Goal: Task Accomplishment & Management: Use online tool/utility

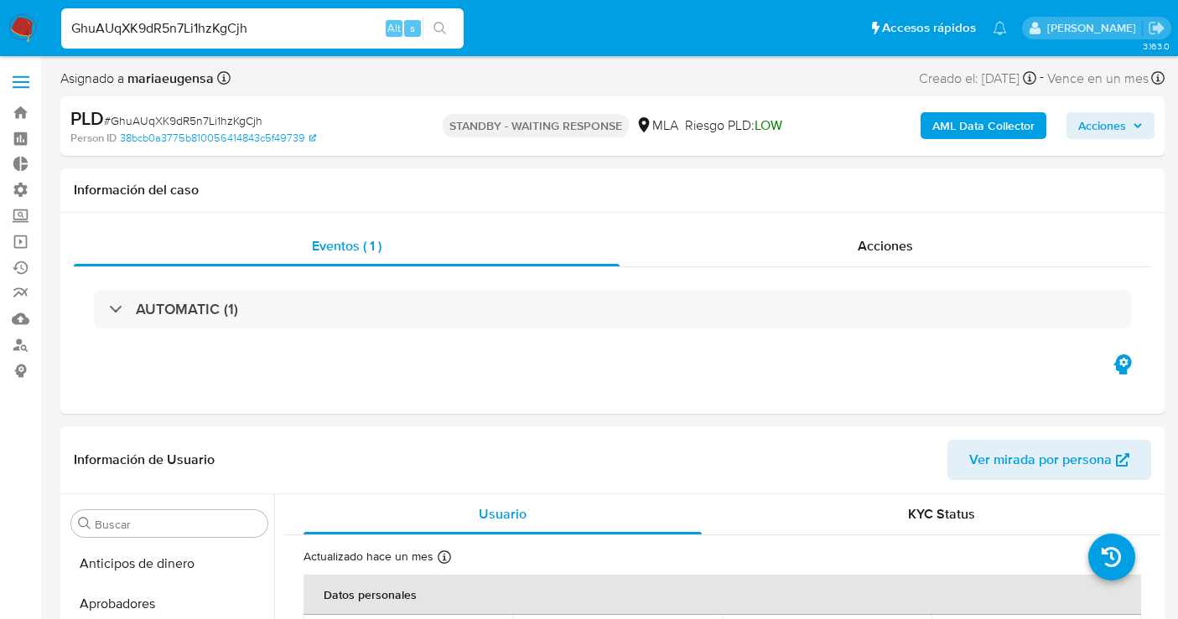
select select "10"
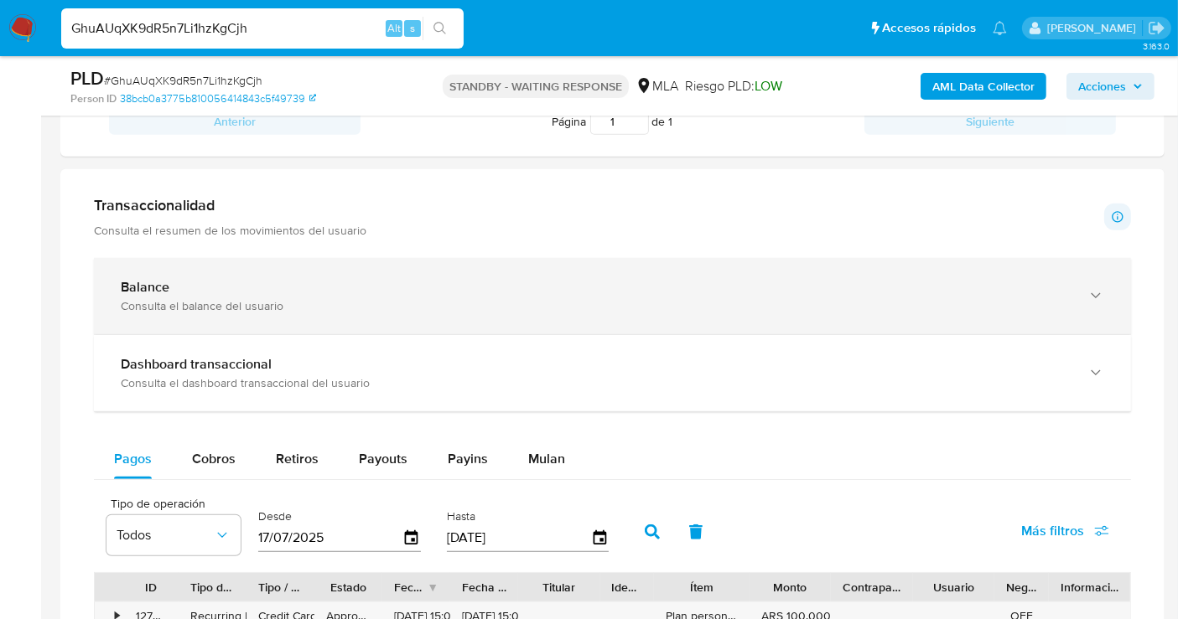
scroll to position [1024, 0]
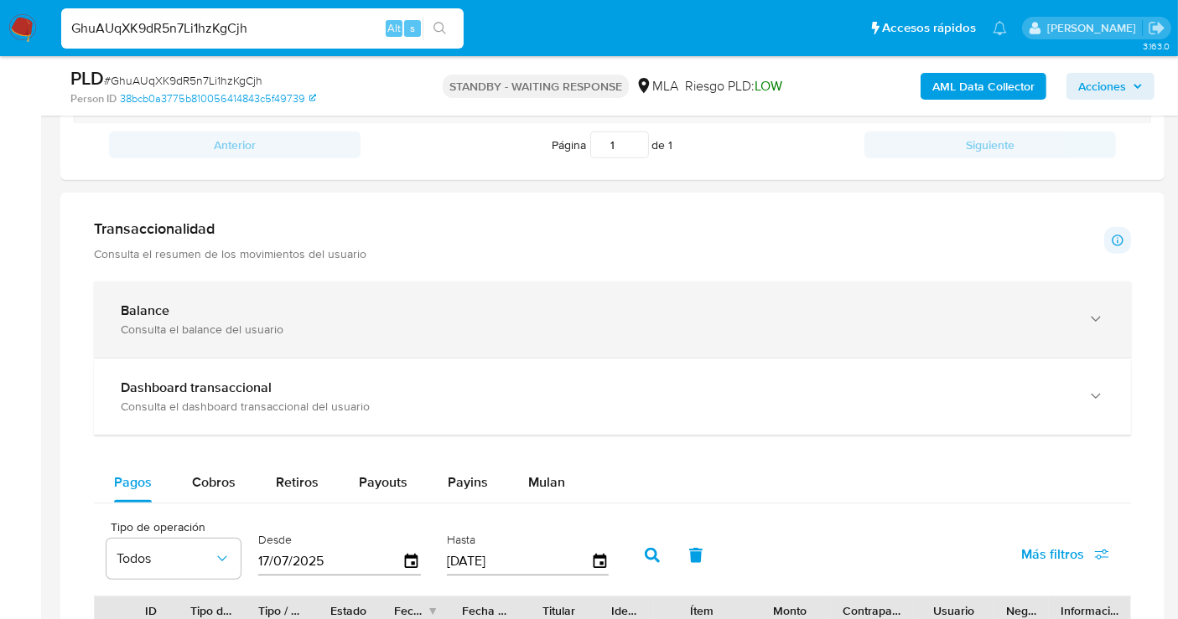
click at [366, 322] on div "Consulta el balance del usuario" at bounding box center [596, 329] width 950 height 15
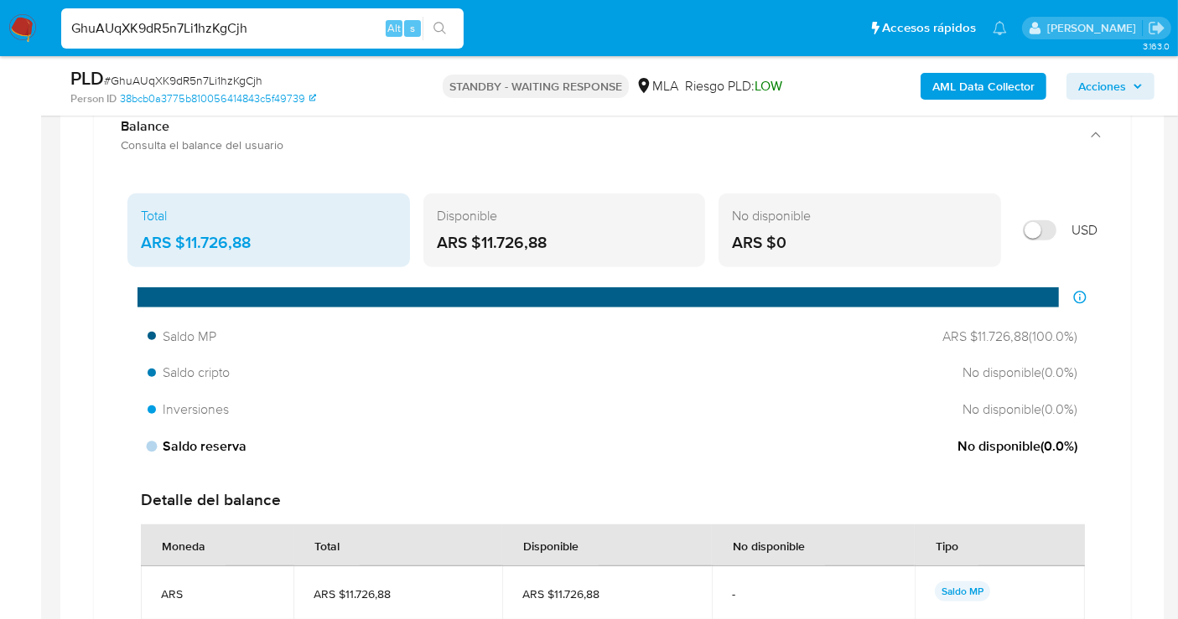
scroll to position [1210, 0]
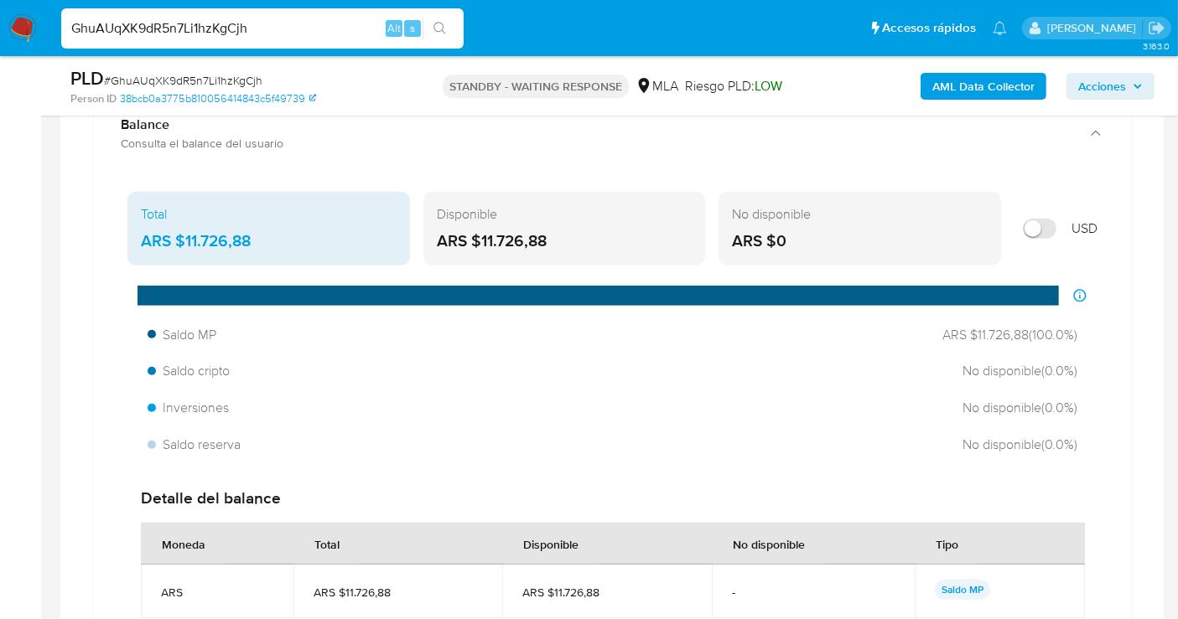
drag, startPoint x: 327, startPoint y: 26, endPoint x: 48, endPoint y: 18, distance: 279.2
click at [48, 18] on nav "Pausado Ver notificaciones GhuAUqXK9dR5n7Li1hzKgCjh Alt s Accesos rápidos Presi…" at bounding box center [589, 28] width 1178 height 56
paste input "83715572"
type input "83715572"
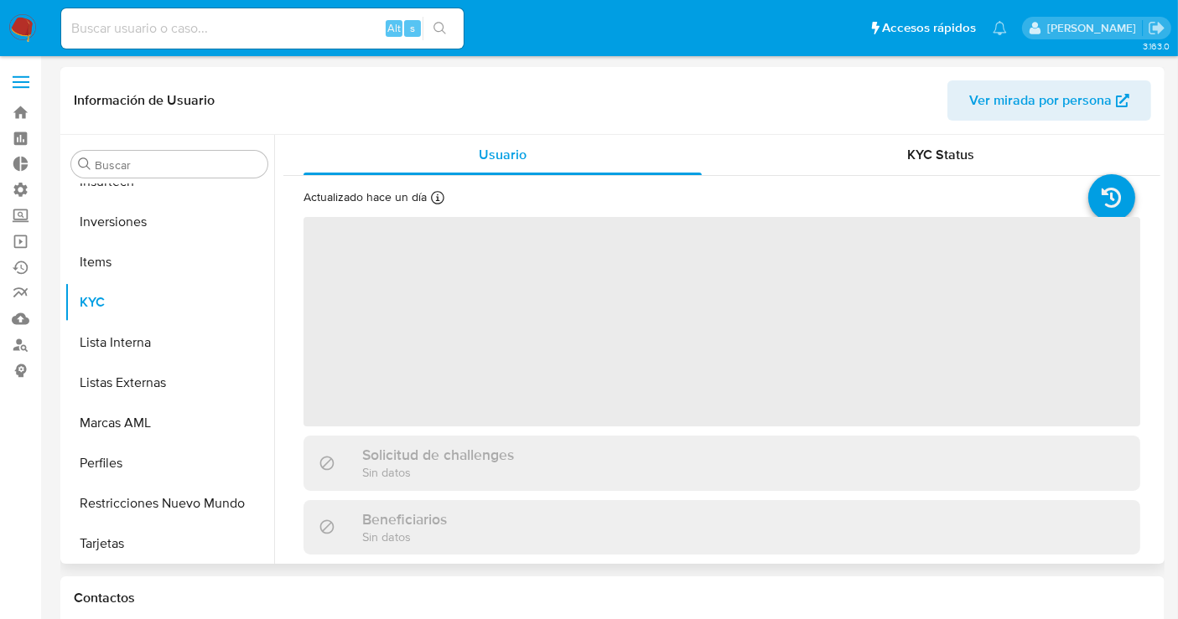
scroll to position [908, 0]
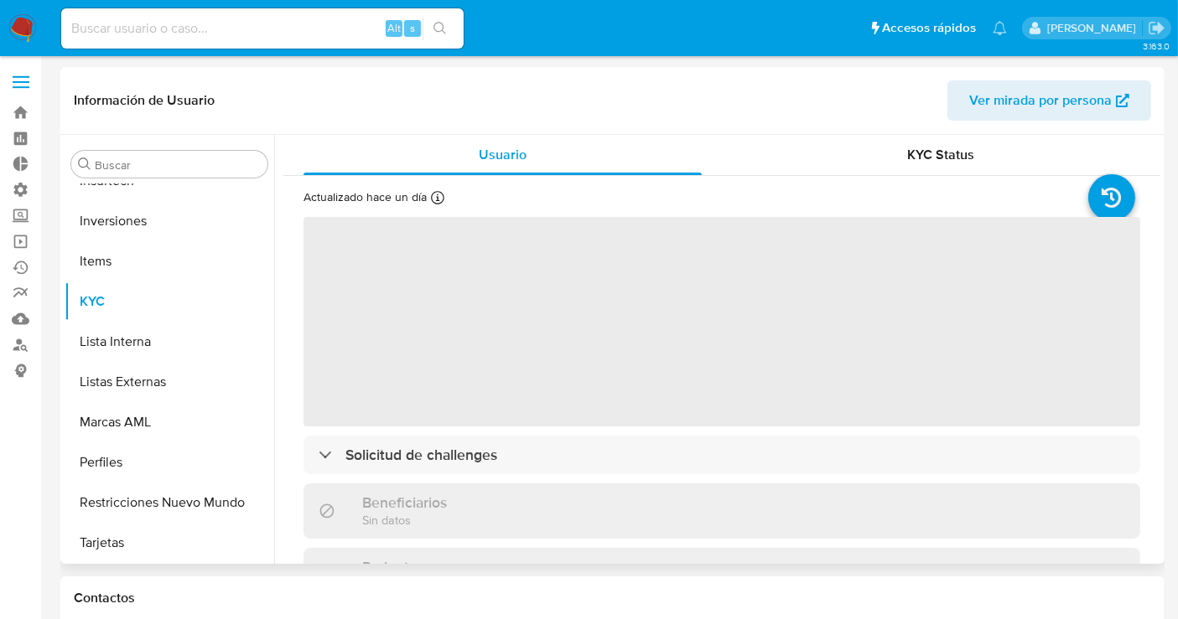
select select "10"
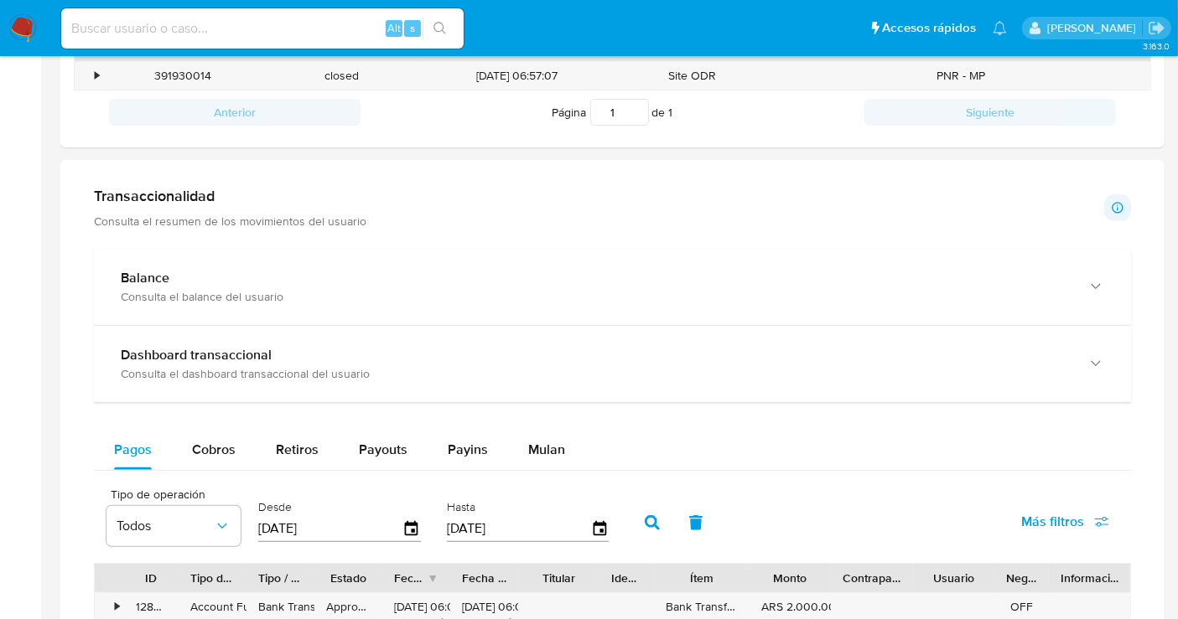
scroll to position [651, 0]
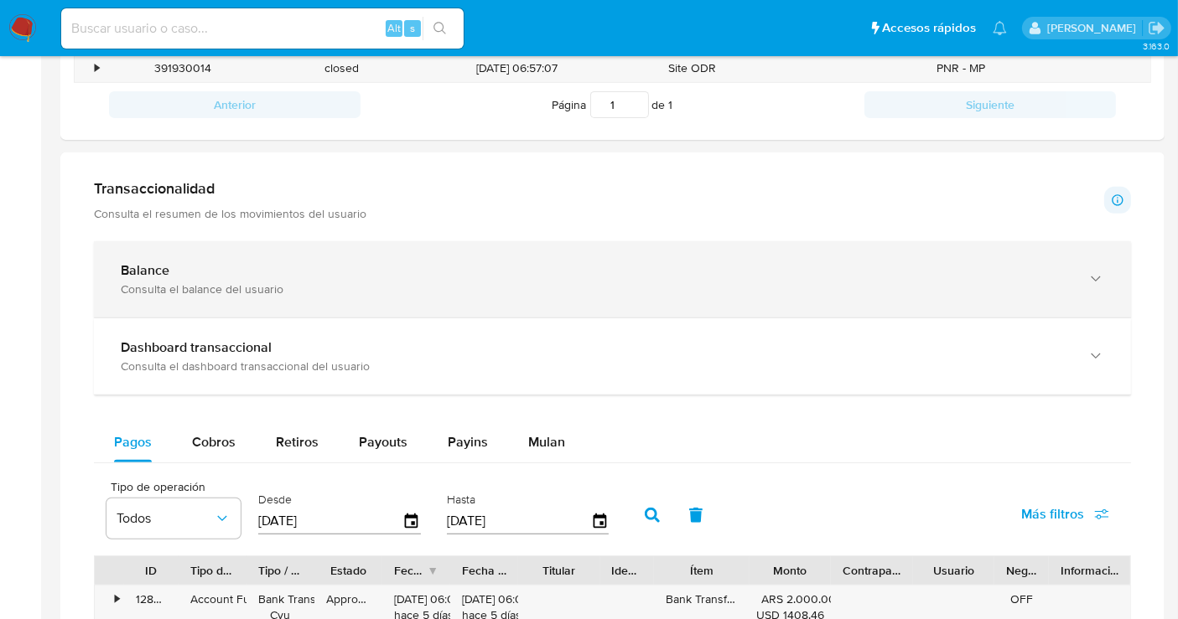
click at [243, 276] on div "Balance" at bounding box center [596, 270] width 950 height 17
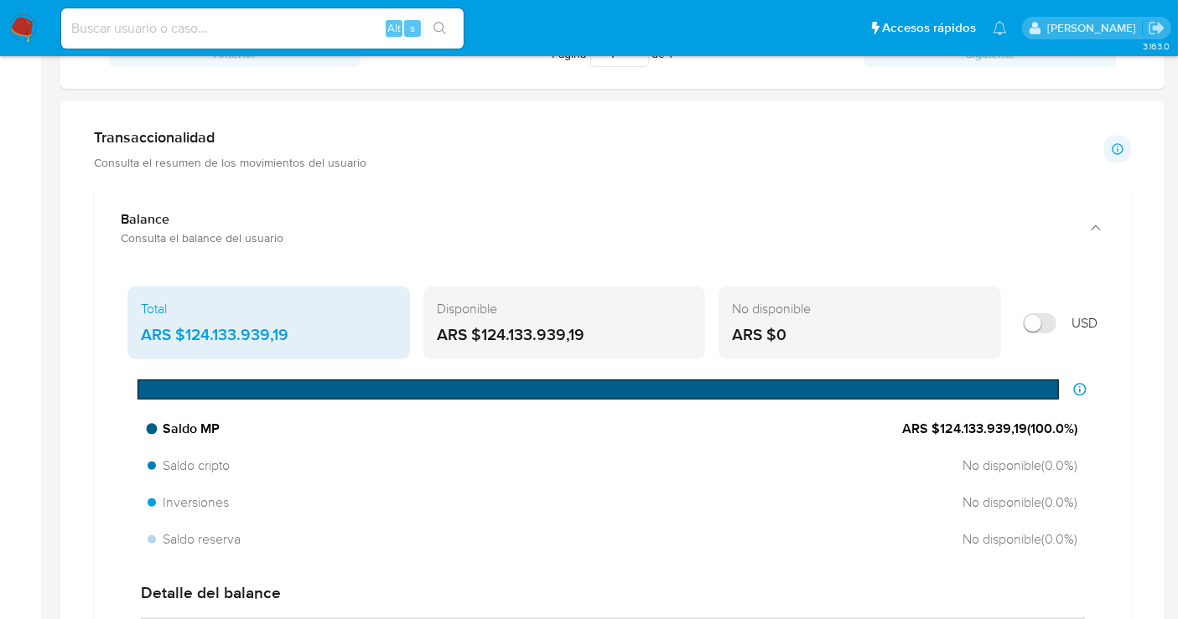
scroll to position [744, 0]
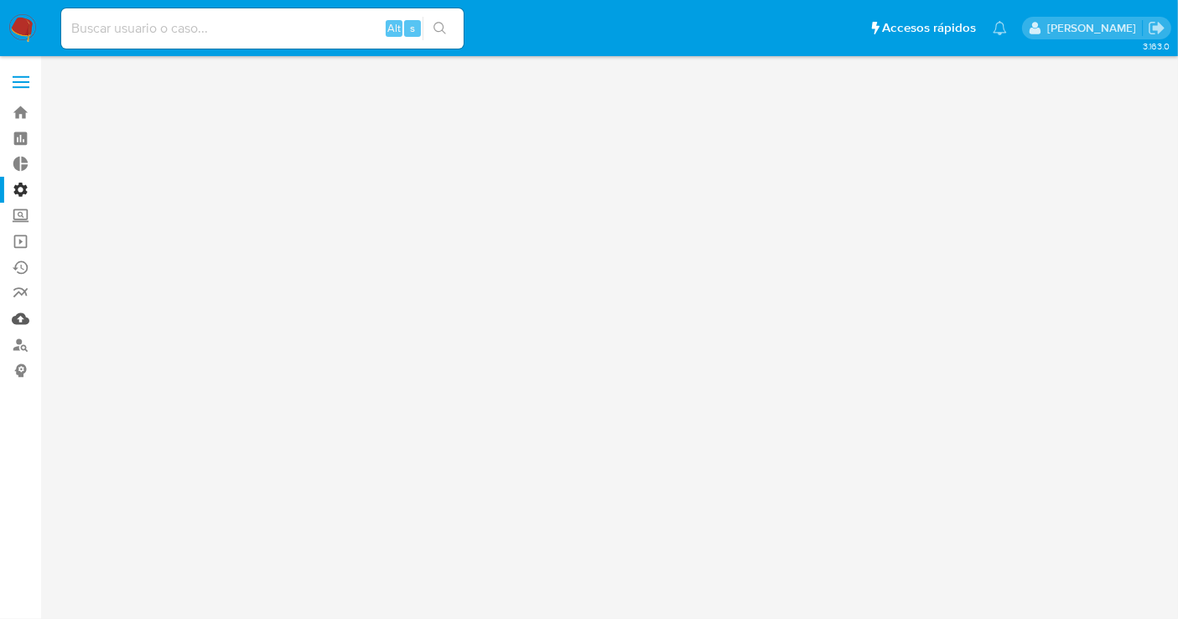
click at [22, 328] on link "Mulan" at bounding box center [99, 319] width 199 height 26
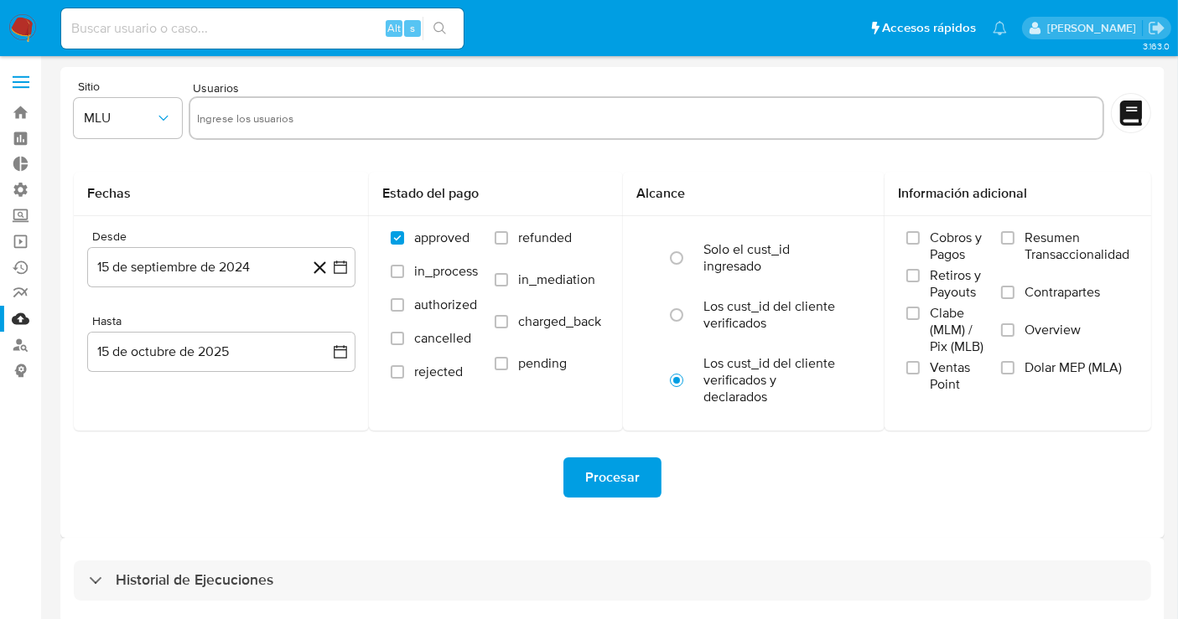
click at [27, 81] on span at bounding box center [21, 82] width 17 height 3
click at [0, 0] on input "checkbox" at bounding box center [0, 0] width 0 height 0
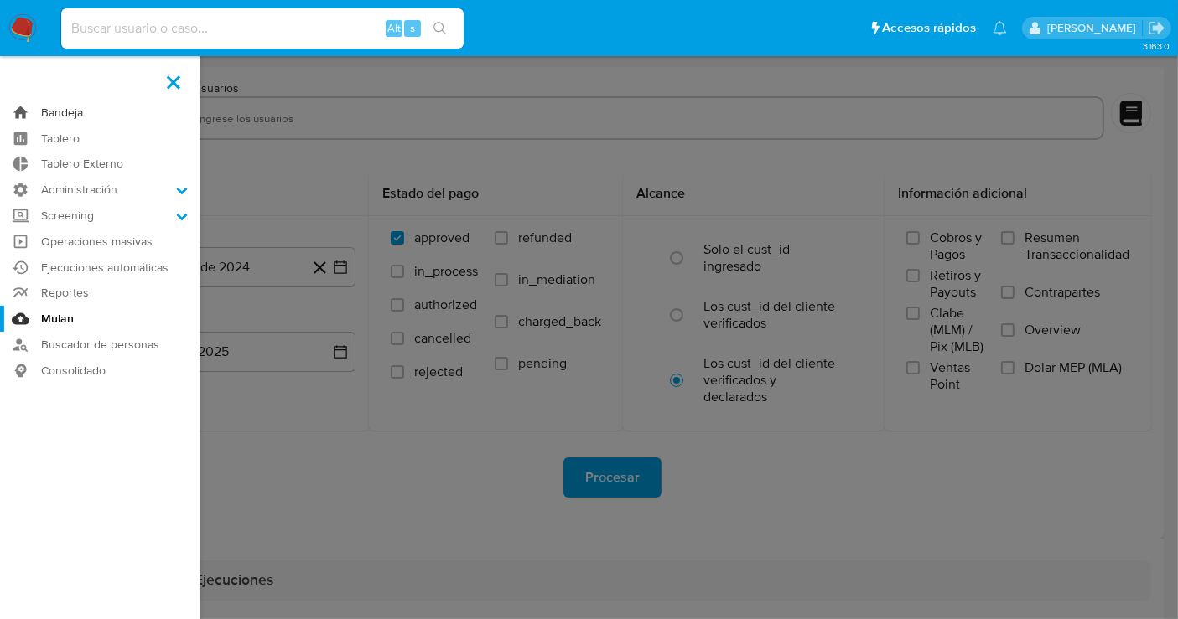
click at [65, 115] on link "Bandeja" at bounding box center [99, 113] width 199 height 26
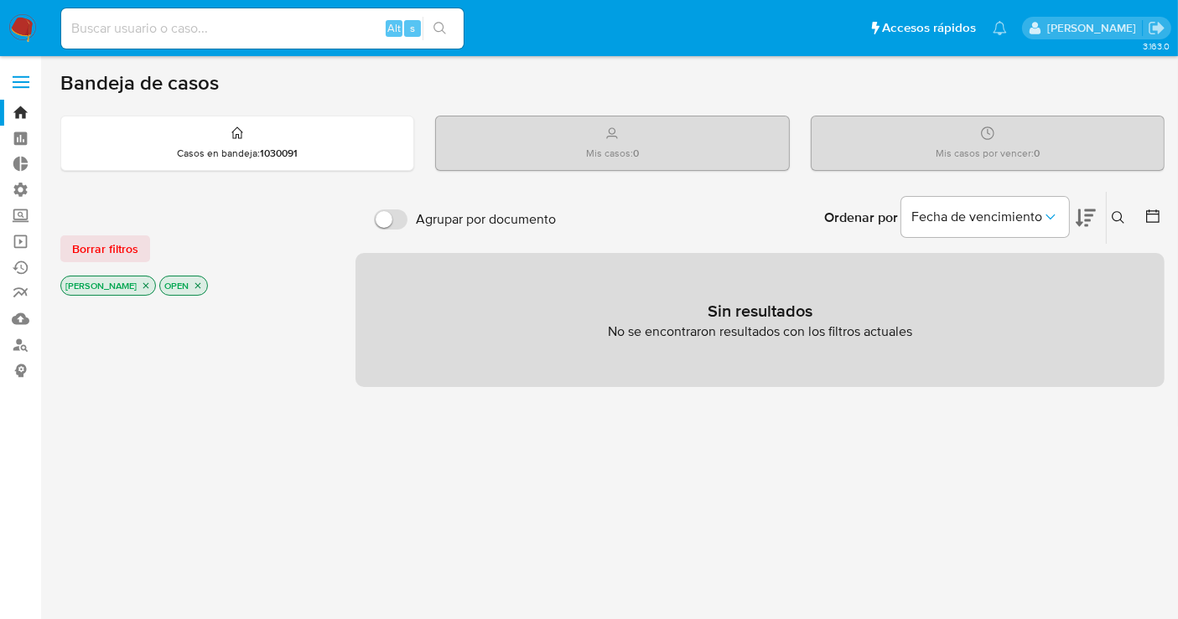
click at [141, 287] on icon "close-filter" at bounding box center [146, 286] width 10 height 10
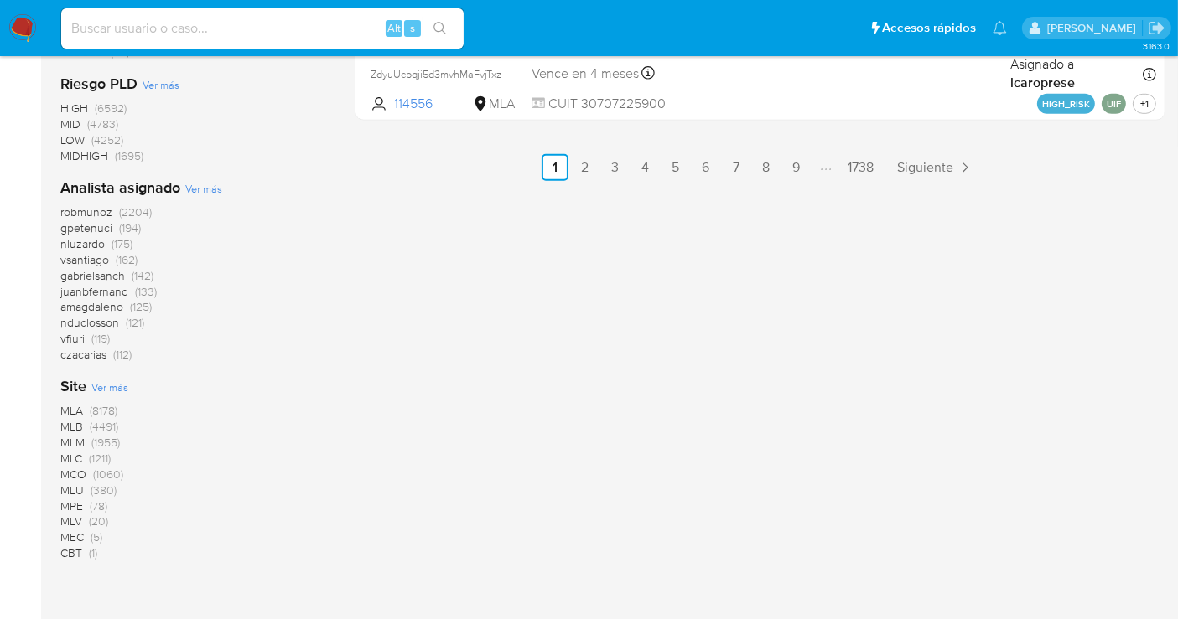
scroll to position [1210, 0]
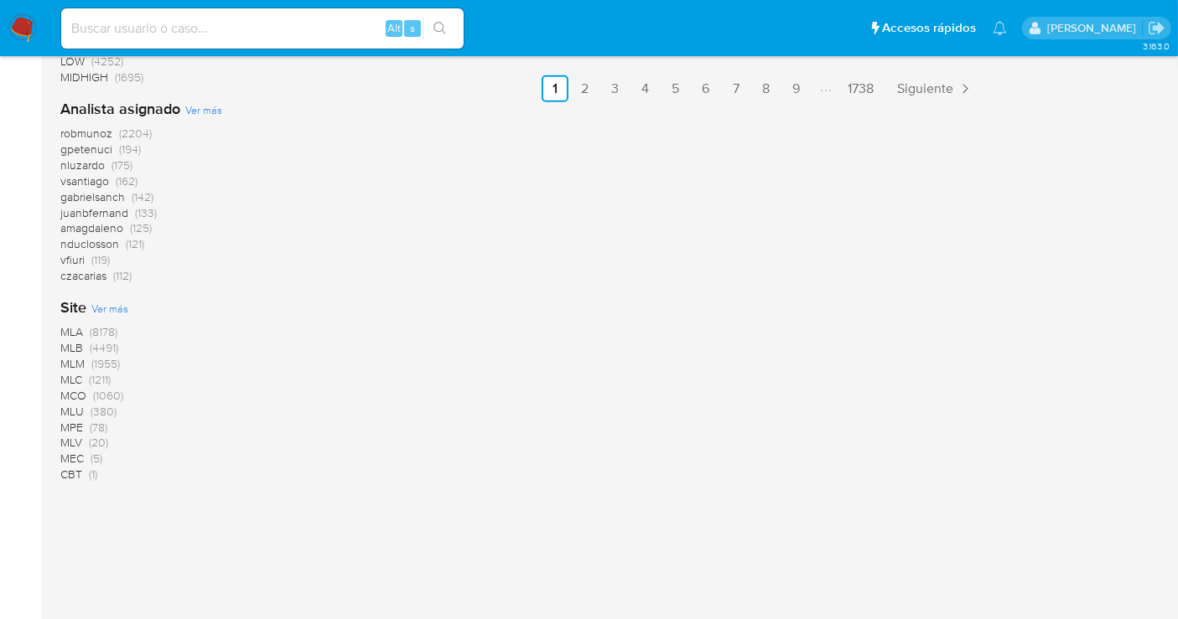
click at [80, 334] on span "MLA" at bounding box center [71, 331] width 23 height 17
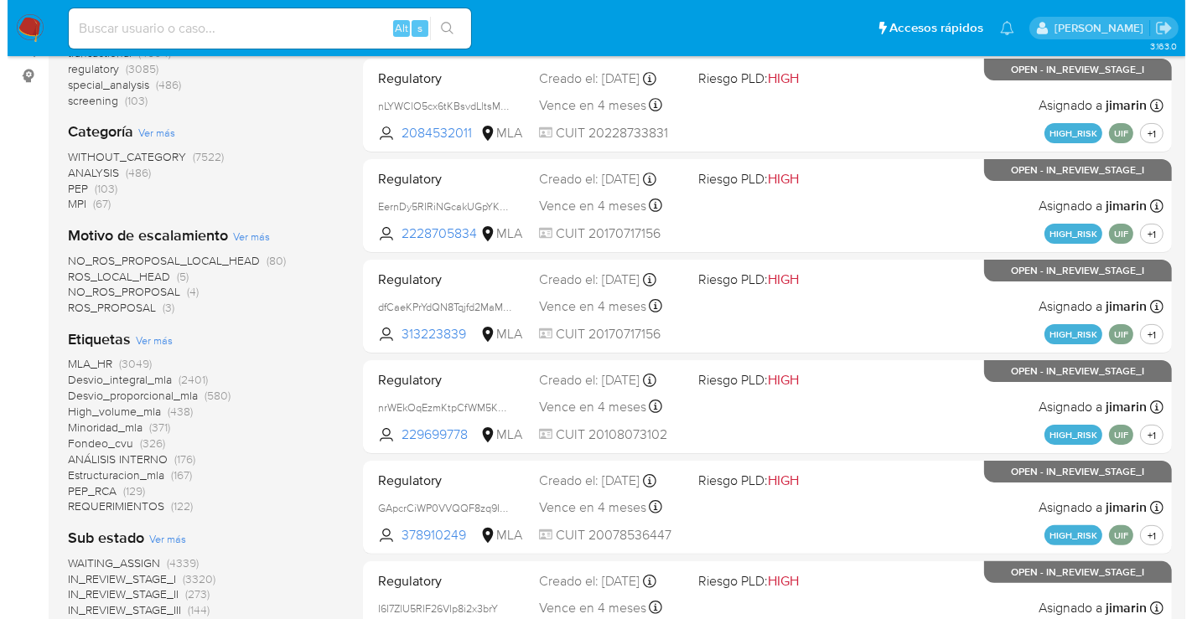
scroll to position [323, 0]
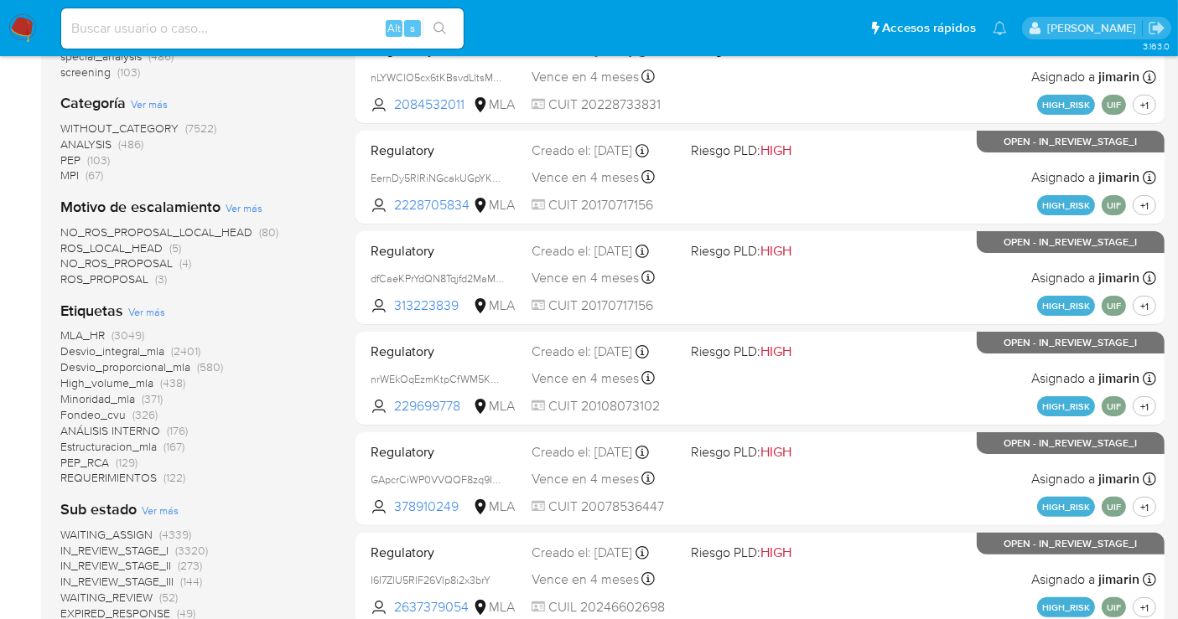
click at [163, 312] on span "Ver más" at bounding box center [146, 311] width 37 height 15
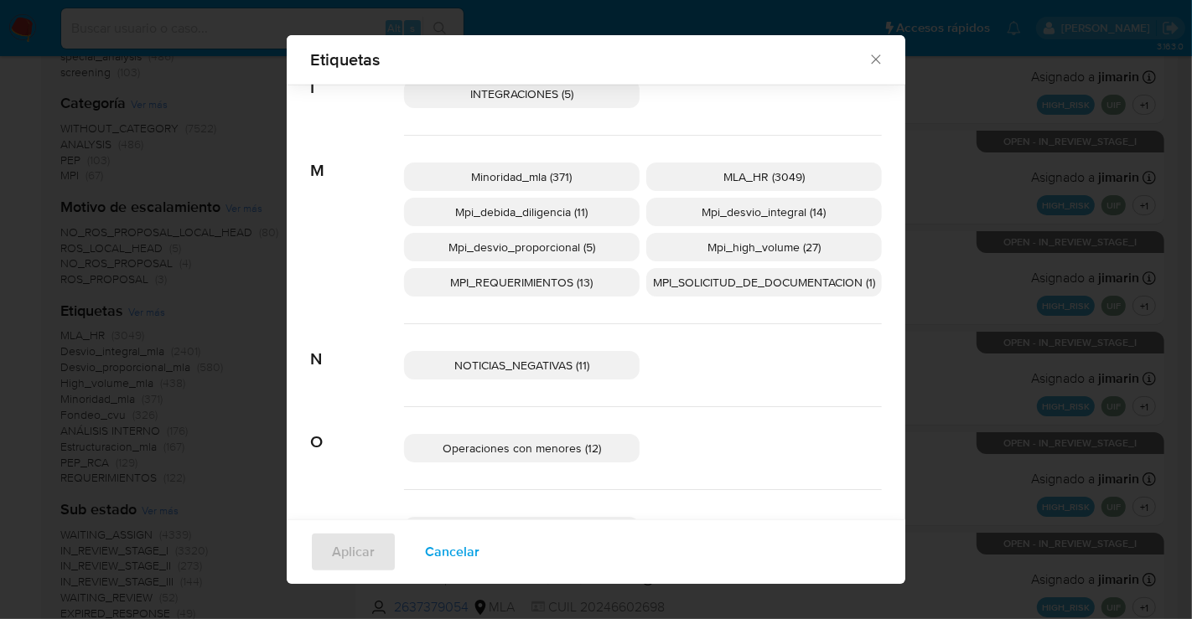
scroll to position [732, 0]
click at [531, 281] on span "MPI_REQUERIMIENTOS (13)" at bounding box center [522, 284] width 142 height 17
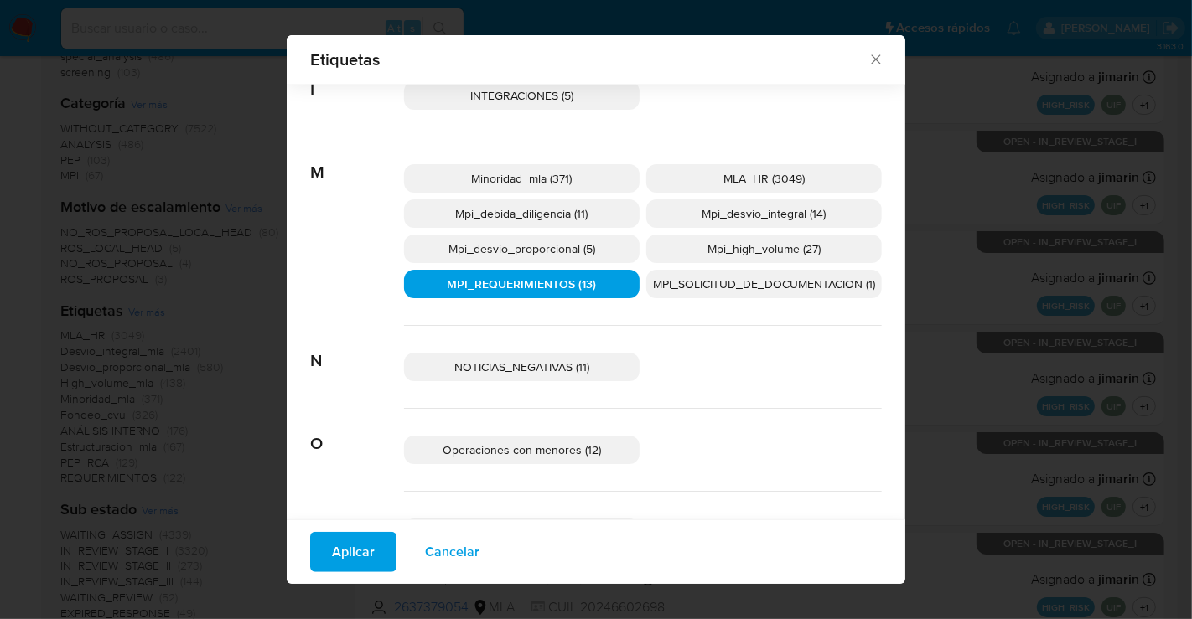
drag, startPoint x: 339, startPoint y: 554, endPoint x: 339, endPoint y: 546, distance: 8.4
click at [339, 554] on span "Aplicar" at bounding box center [353, 552] width 43 height 37
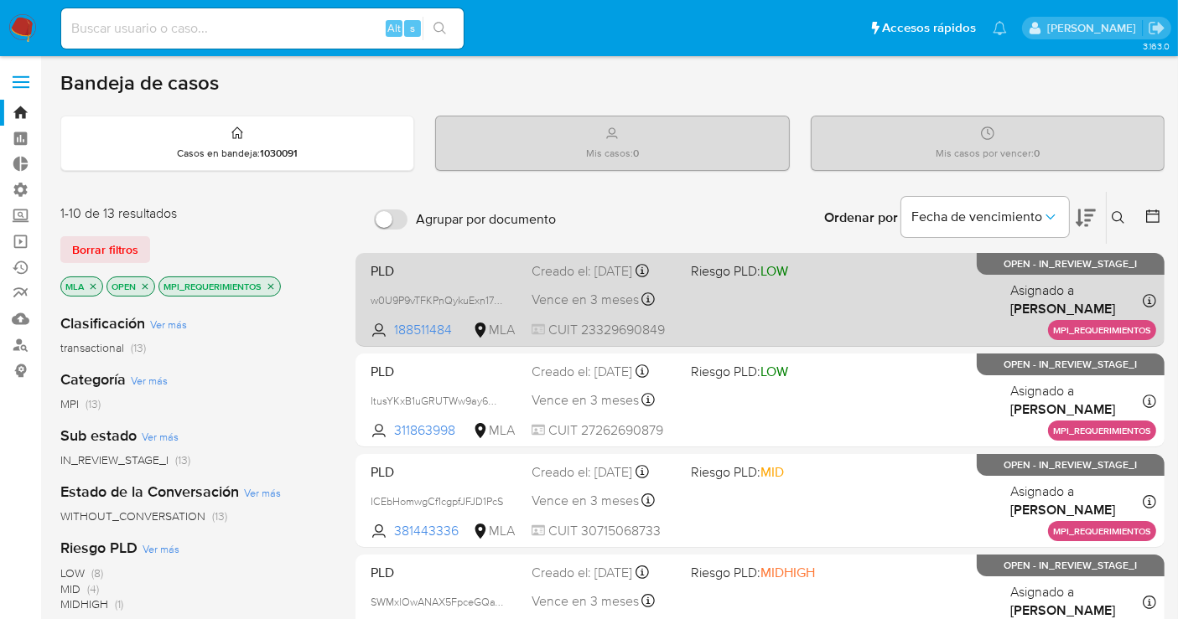
click at [754, 310] on div "PLD w0U9P9vTFKPnQykuExn17AER 188511484 MLA Riesgo PLD: LOW Creado el: 07/10/202…" at bounding box center [760, 299] width 792 height 85
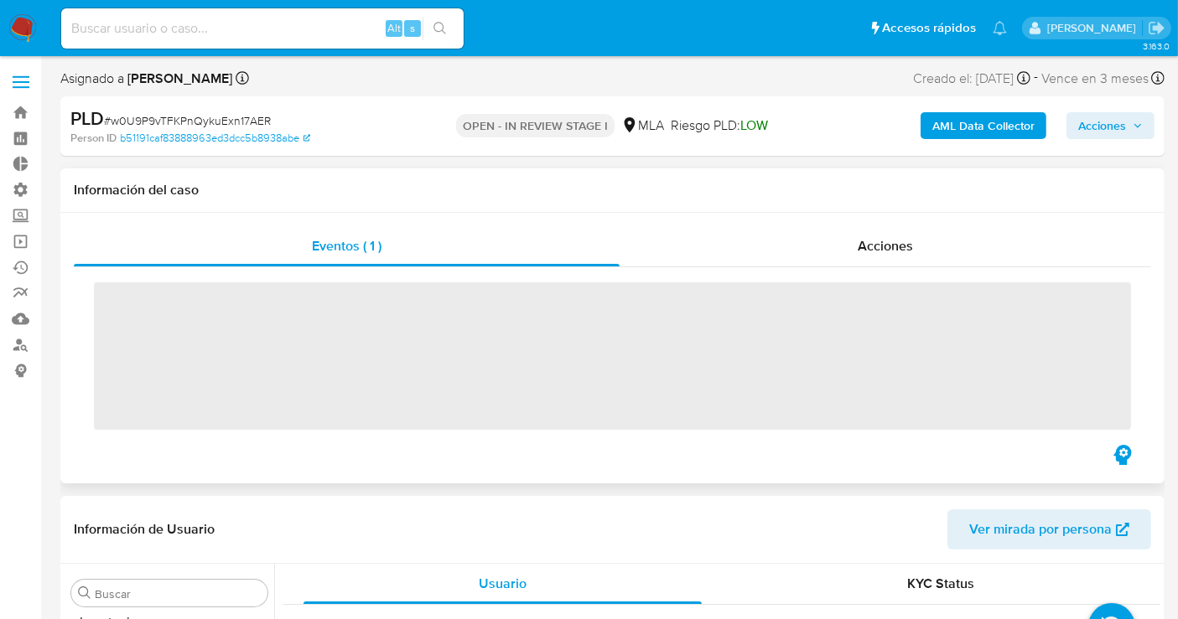
scroll to position [908, 0]
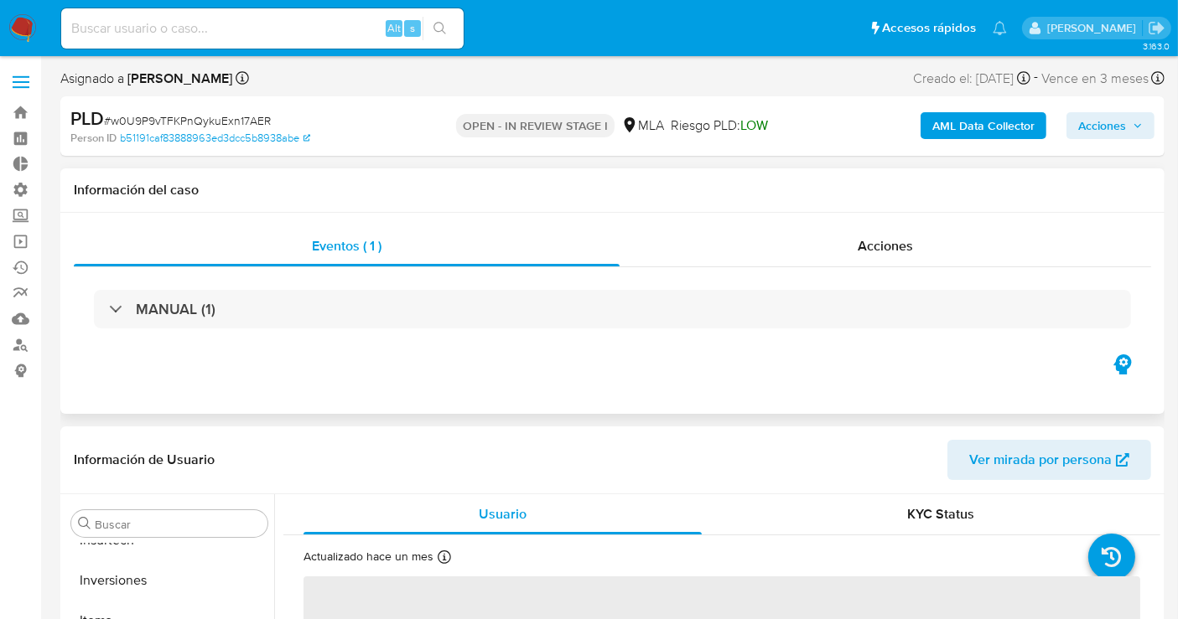
select select "10"
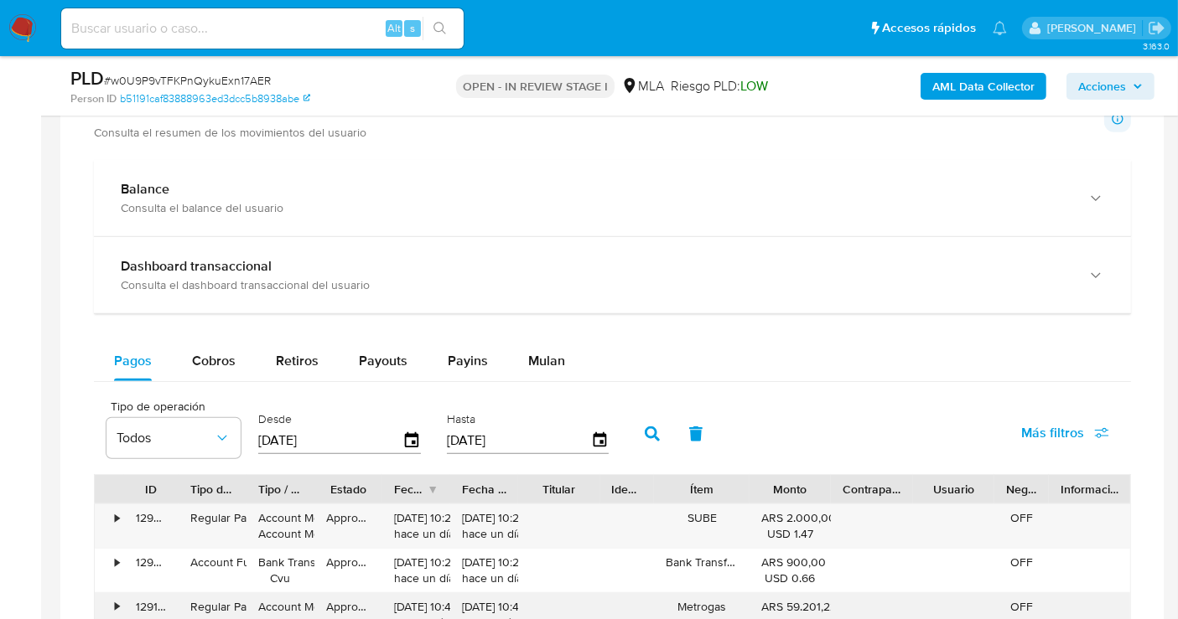
scroll to position [1117, 0]
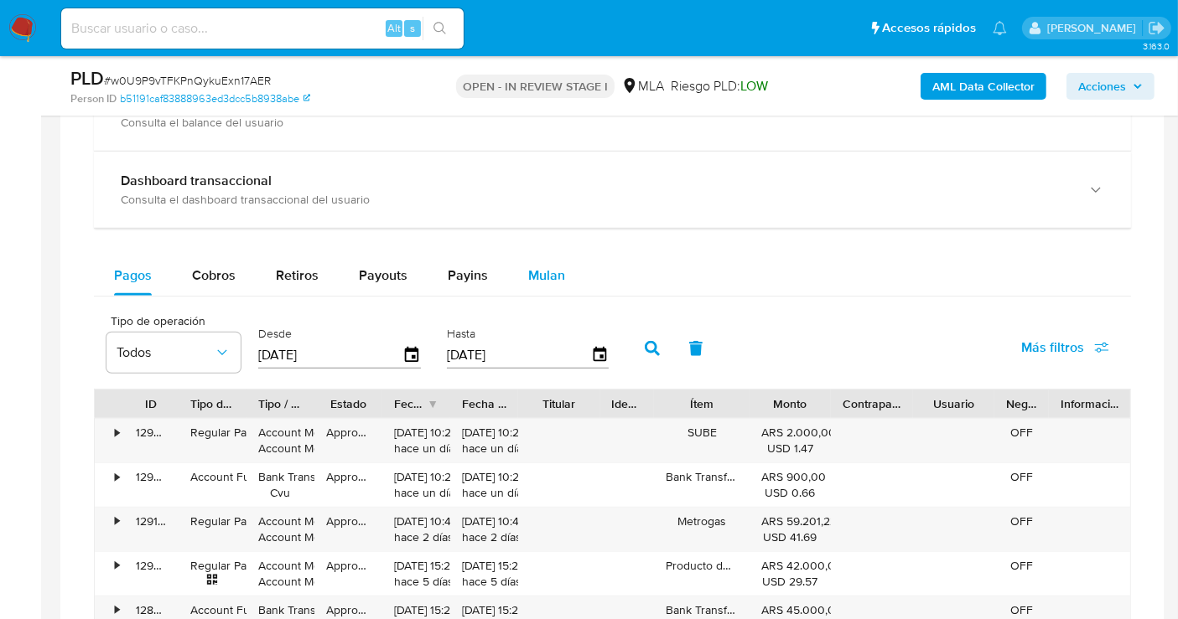
click at [528, 271] on span "Mulan" at bounding box center [546, 275] width 37 height 19
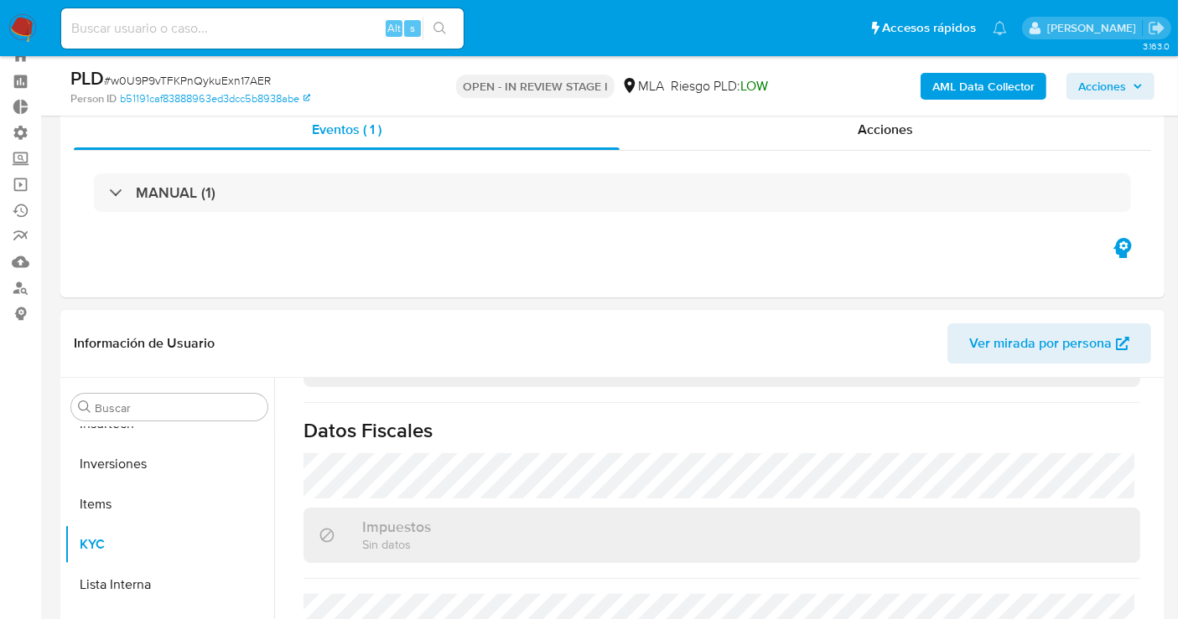
scroll to position [0, 0]
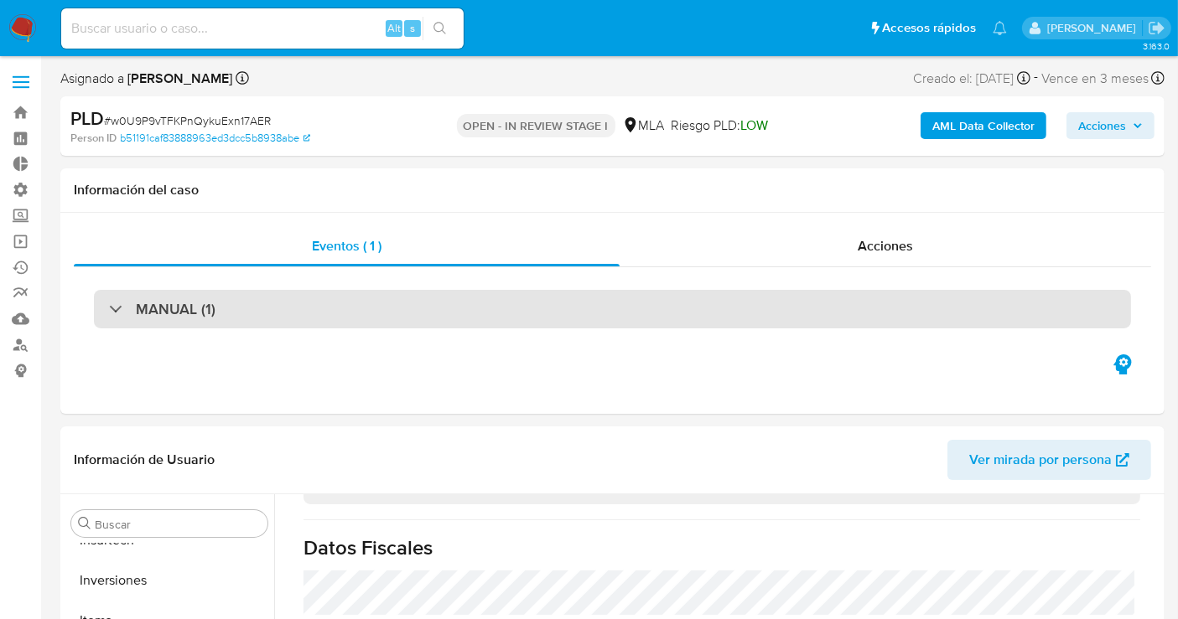
click at [119, 300] on div "MANUAL (1)" at bounding box center [162, 309] width 106 height 18
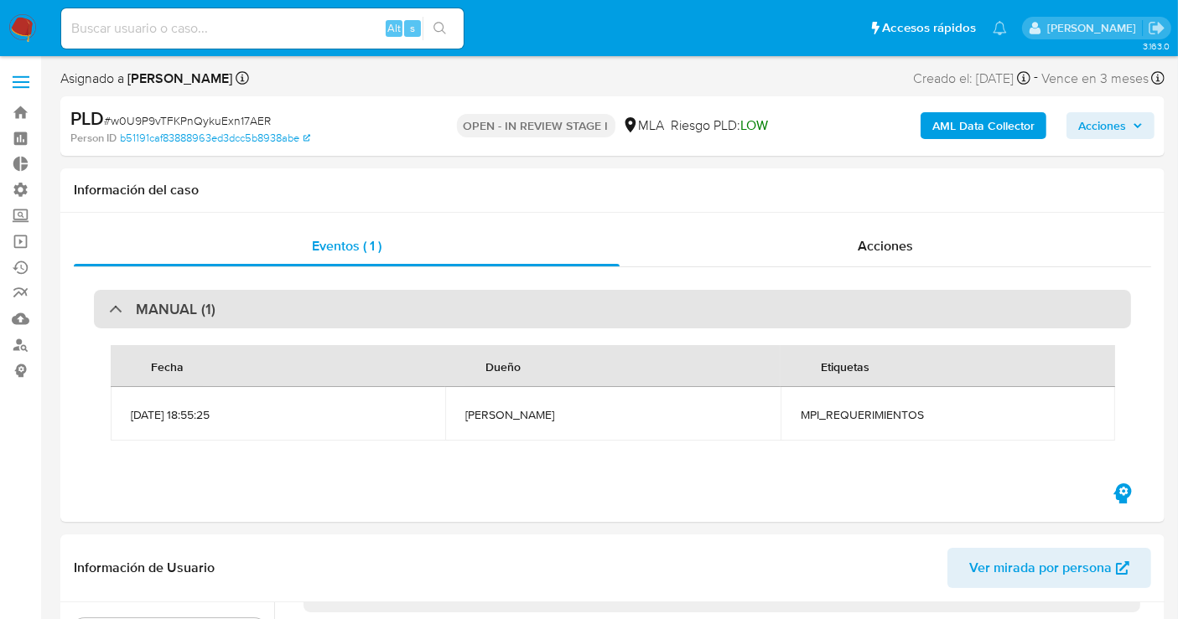
click at [118, 322] on div "MANUAL (1)" at bounding box center [612, 309] width 1037 height 39
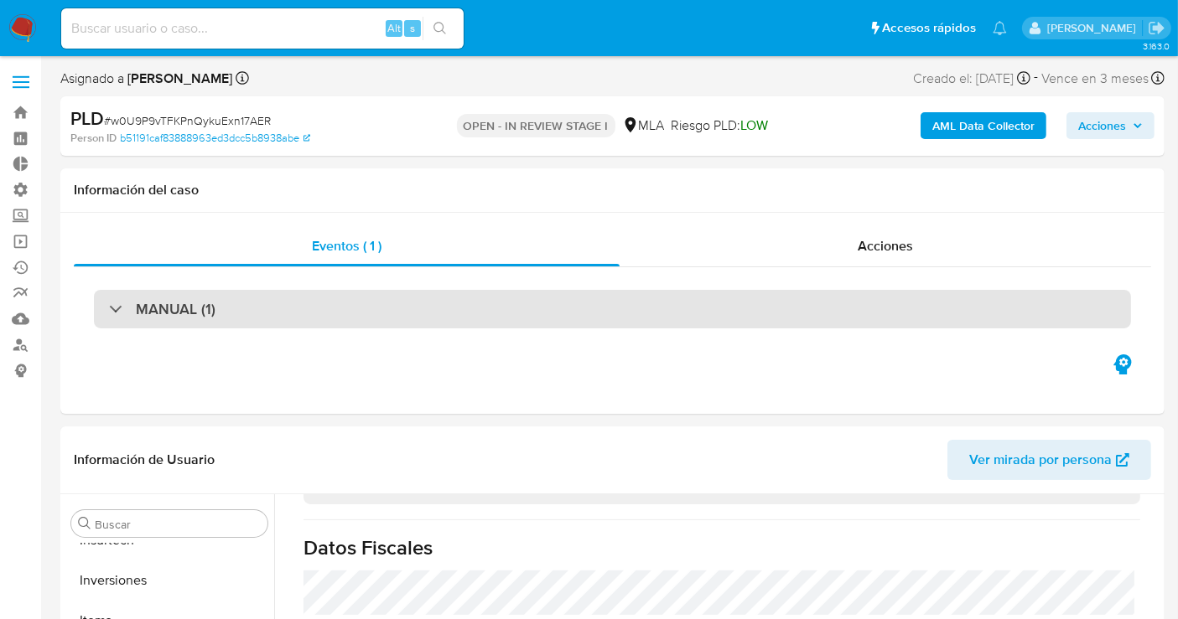
click at [124, 313] on div "MANUAL (1)" at bounding box center [162, 309] width 106 height 18
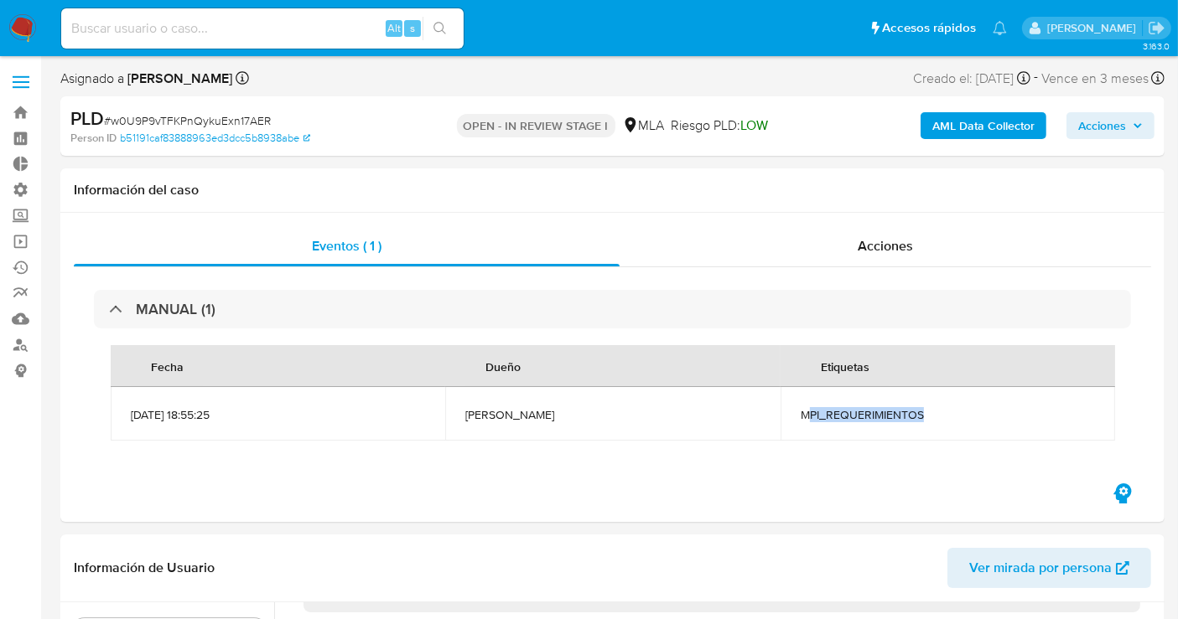
drag, startPoint x: 811, startPoint y: 417, endPoint x: 928, endPoint y: 425, distance: 116.8
click at [928, 425] on td "MPI_REQUERIMIENTOS" at bounding box center [947, 414] width 334 height 54
click at [928, 422] on span "MPI_REQUERIMIENTOS" at bounding box center [947, 414] width 294 height 15
drag, startPoint x: 928, startPoint y: 422, endPoint x: 792, endPoint y: 417, distance: 135.8
click at [792, 417] on td "MPI_REQUERIMIENTOS" at bounding box center [947, 414] width 334 height 54
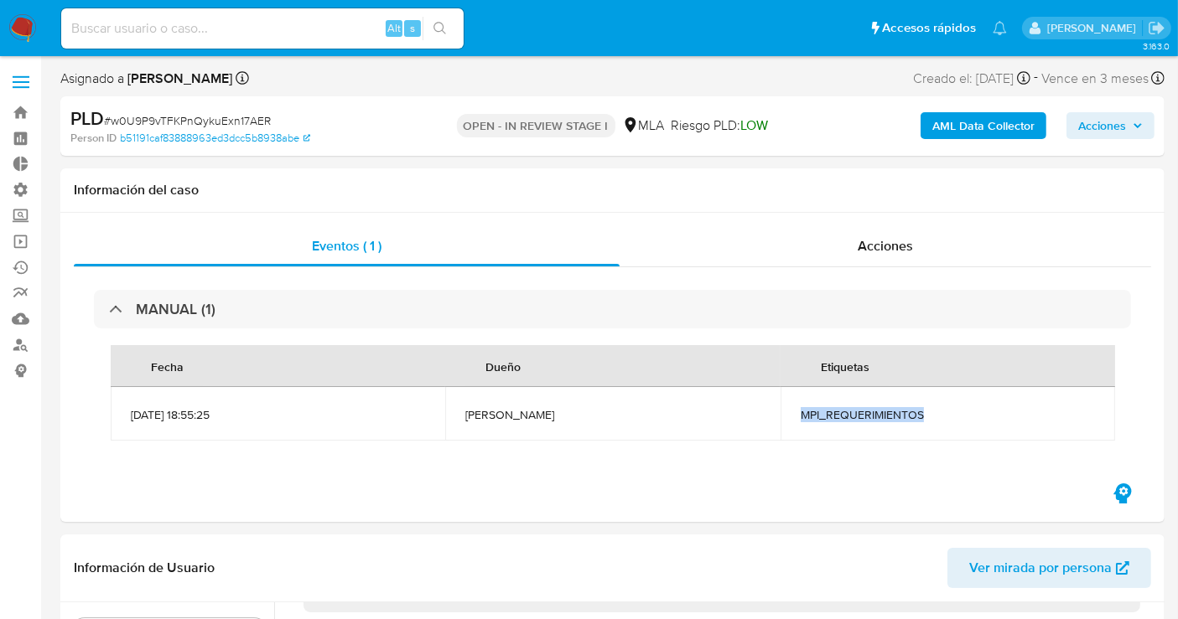
click at [804, 413] on span "MPI_REQUERIMIENTOS" at bounding box center [947, 414] width 294 height 15
drag, startPoint x: 805, startPoint y: 415, endPoint x: 917, endPoint y: 415, distance: 111.5
click at [917, 415] on span "MPI_REQUERIMIENTOS" at bounding box center [947, 414] width 294 height 15
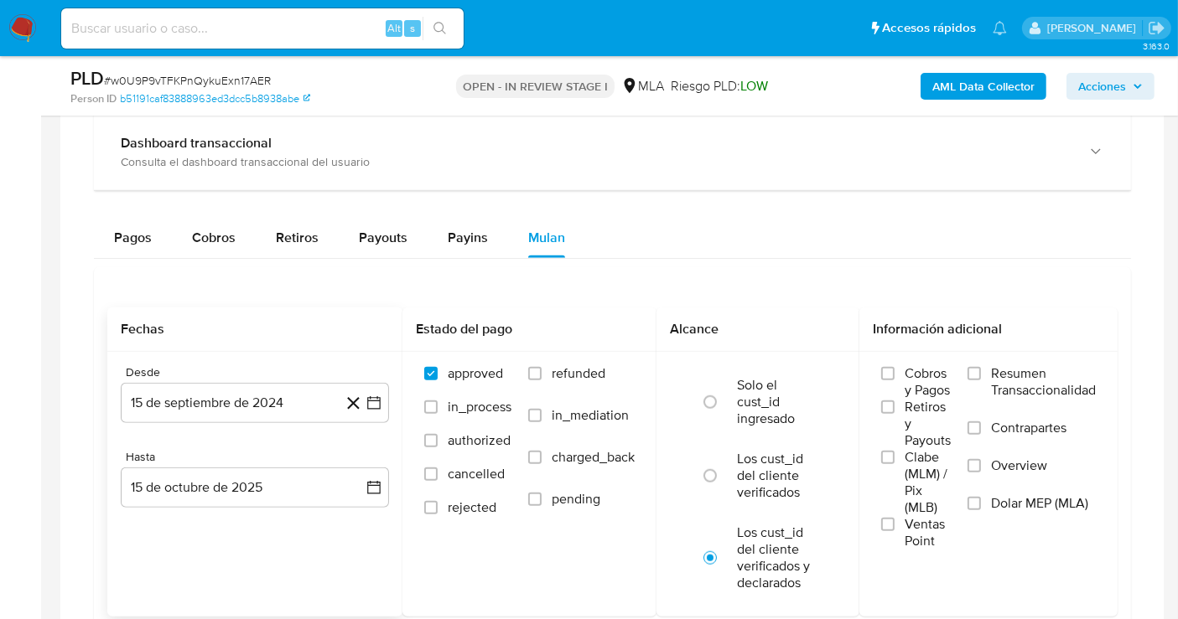
scroll to position [1396, 0]
